Goal: Entertainment & Leisure: Browse casually

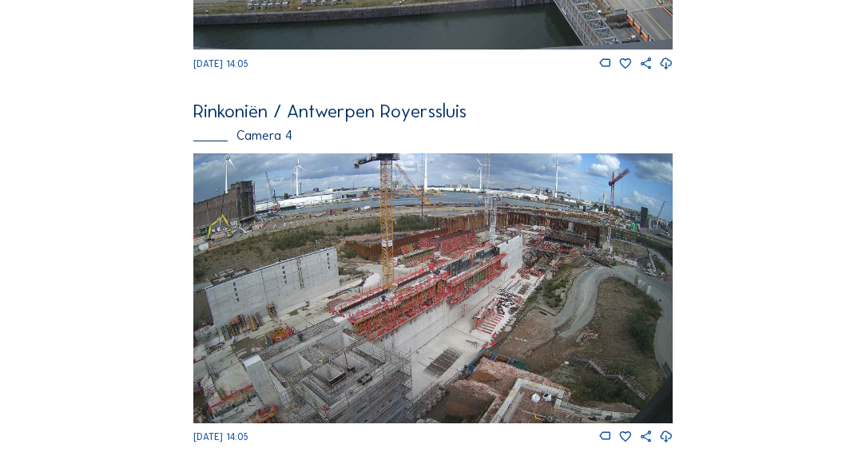
scroll to position [1564, 0]
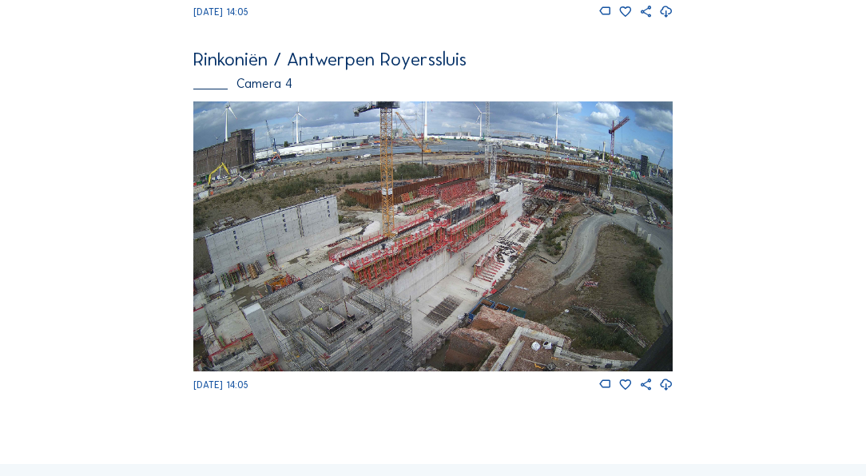
click at [397, 230] on img at bounding box center [432, 235] width 479 height 269
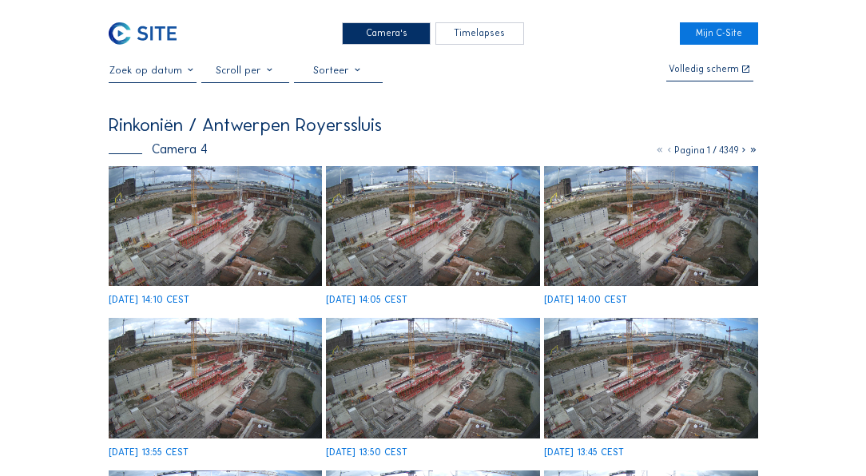
scroll to position [46, 0]
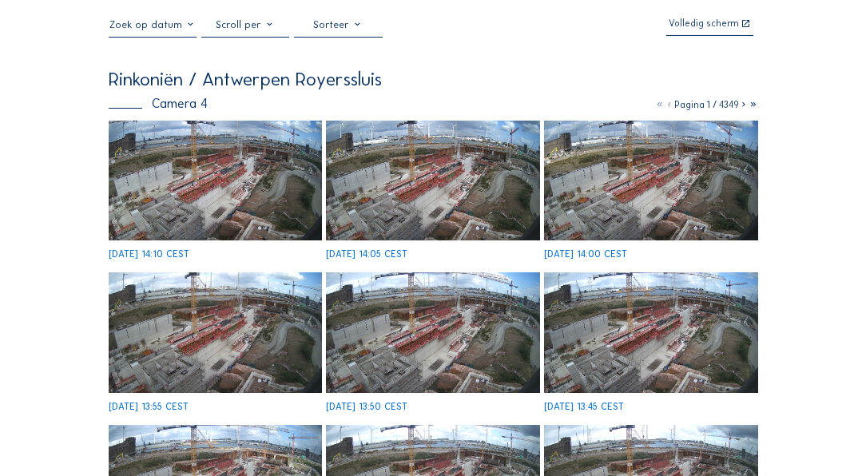
click at [411, 308] on img at bounding box center [432, 332] width 213 height 120
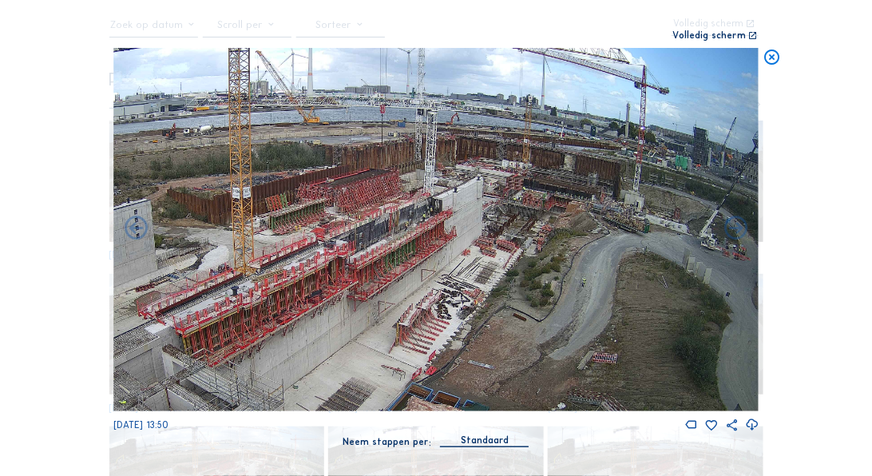
drag, startPoint x: 772, startPoint y: 58, endPoint x: 767, endPoint y: 66, distance: 9.3
click at [772, 59] on icon at bounding box center [772, 57] width 18 height 19
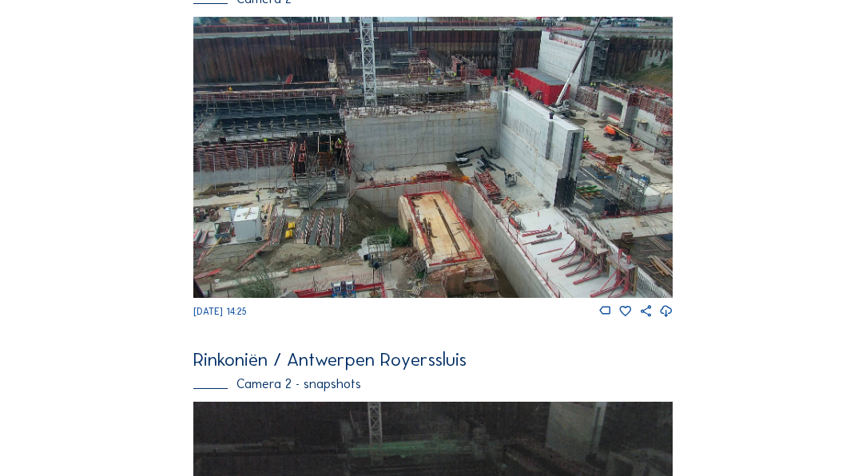
scroll to position [147, 0]
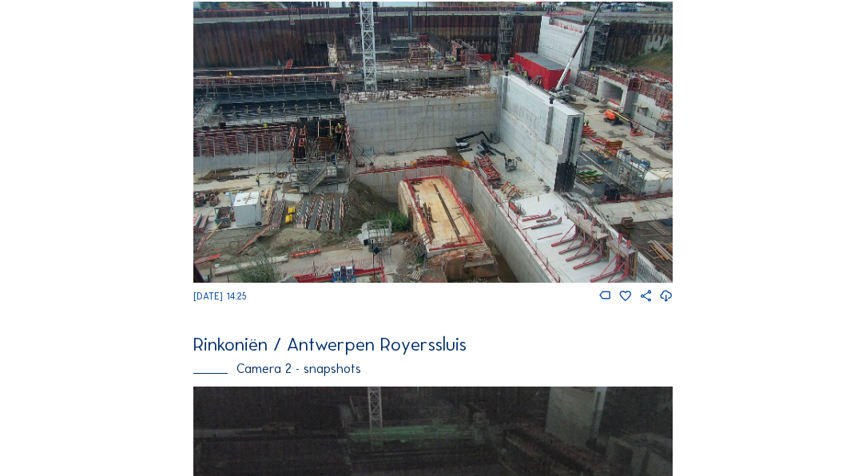
click at [633, 151] on img at bounding box center [432, 142] width 479 height 281
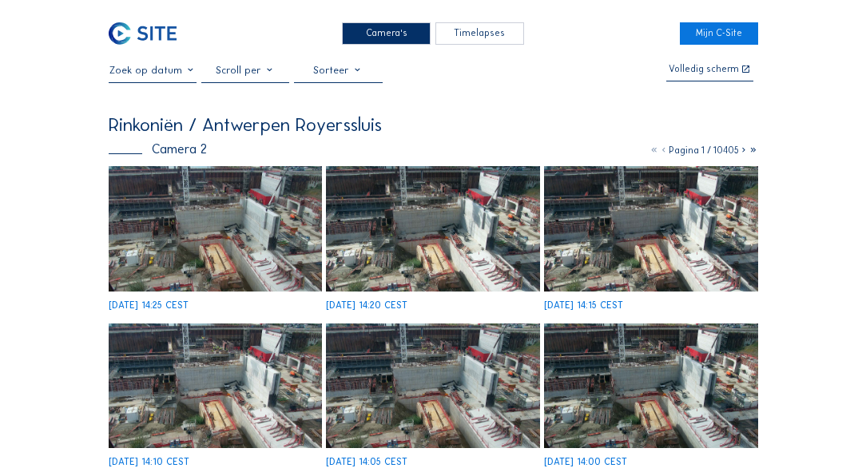
click at [256, 229] on img at bounding box center [215, 228] width 213 height 125
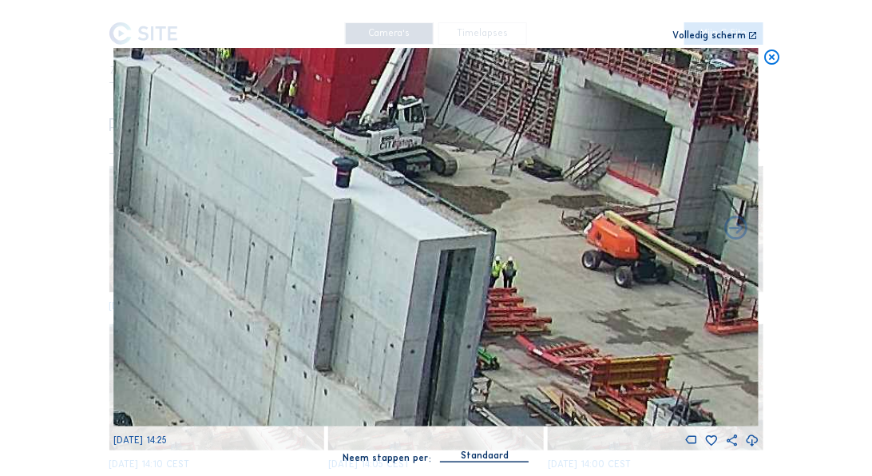
drag, startPoint x: 284, startPoint y: 182, endPoint x: 413, endPoint y: 439, distance: 286.9
click at [413, 439] on div "[DATE] 14:25" at bounding box center [436, 248] width 646 height 400
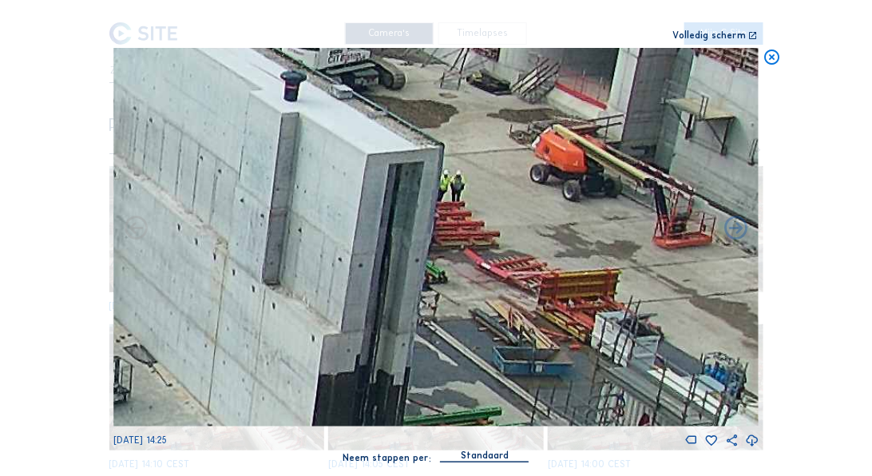
drag, startPoint x: 243, startPoint y: 119, endPoint x: 201, endPoint y: 31, distance: 97.2
click at [201, 31] on div "Scroll om door de tijd te reizen | Druk op de 'Alt'-knop + scroll om te Zoomen …" at bounding box center [436, 239] width 646 height 479
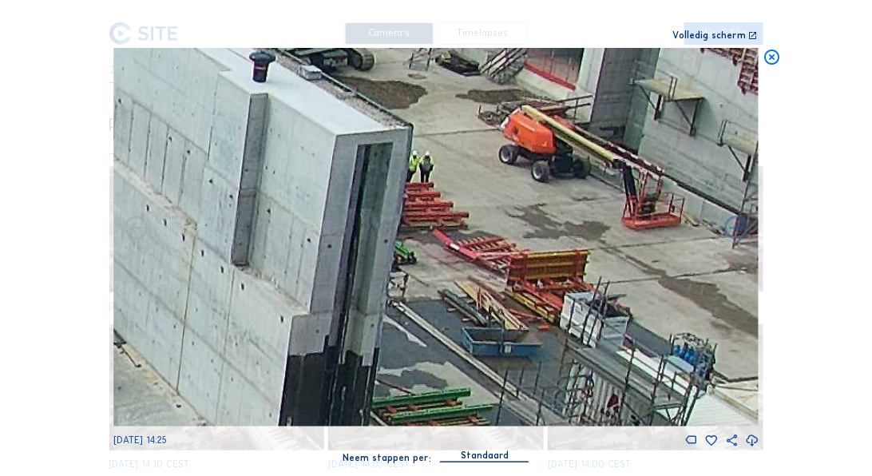
drag, startPoint x: 544, startPoint y: 180, endPoint x: 26, endPoint y: -34, distance: 560.2
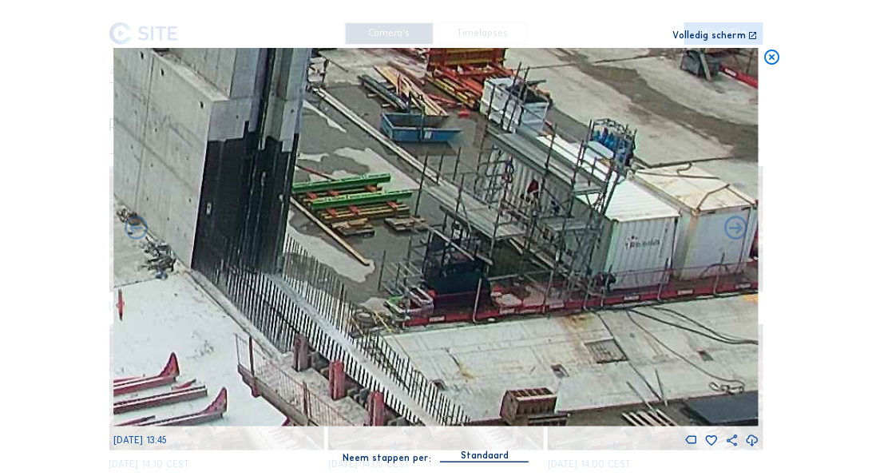
drag, startPoint x: 777, startPoint y: 57, endPoint x: 740, endPoint y: 56, distance: 36.8
click at [775, 57] on icon at bounding box center [772, 57] width 18 height 19
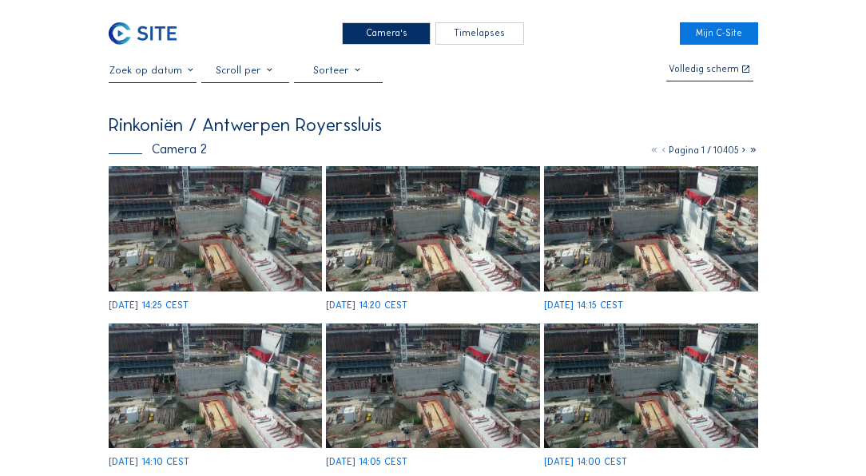
click at [383, 32] on div "Camera's" at bounding box center [386, 33] width 89 height 23
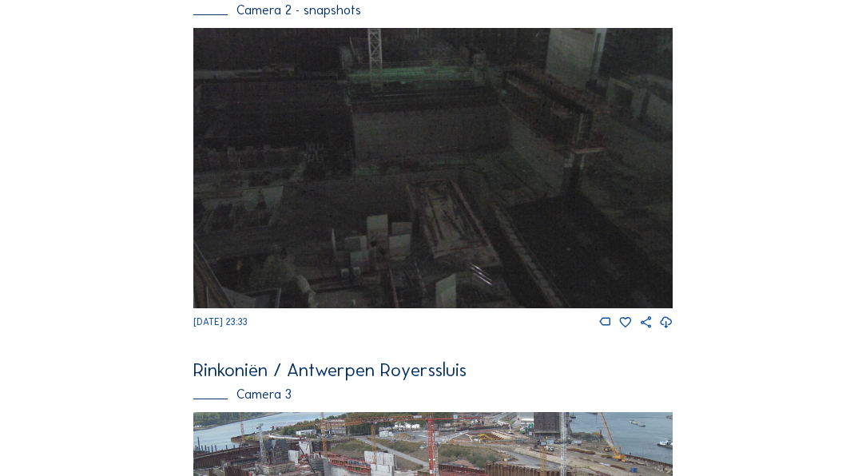
scroll to position [1154, 0]
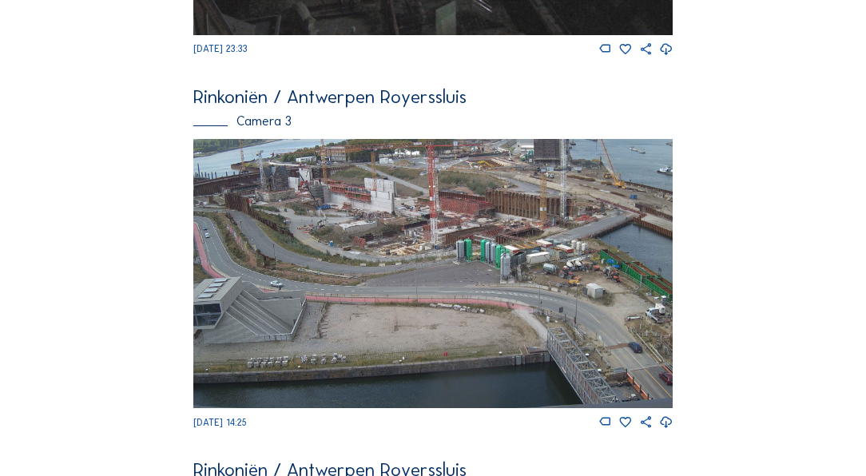
click at [357, 198] on img at bounding box center [432, 273] width 479 height 269
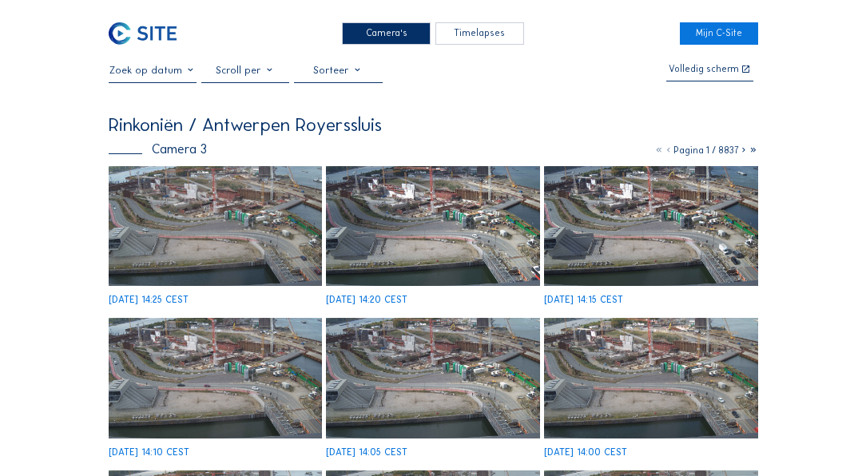
click at [203, 242] on img at bounding box center [215, 226] width 213 height 120
